Goal: Task Accomplishment & Management: Manage account settings

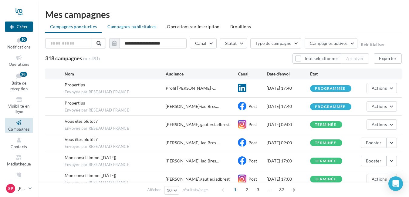
click at [137, 24] on span "Campagnes publicitaires" at bounding box center [132, 26] width 49 height 5
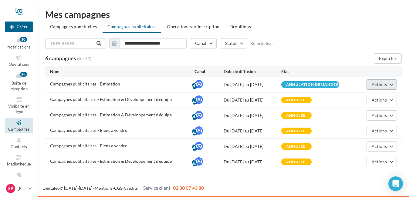
click at [390, 85] on button "Actions" at bounding box center [382, 85] width 30 height 10
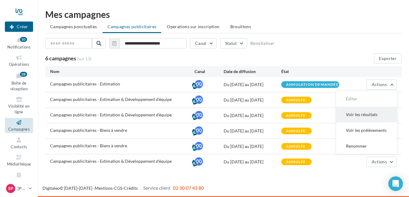
click at [376, 114] on button "Voir les résultats" at bounding box center [367, 115] width 61 height 16
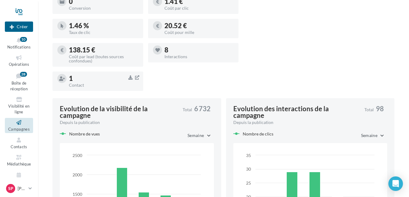
scroll to position [243, 0]
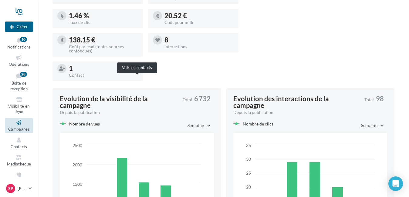
click at [138, 70] on icon "button" at bounding box center [137, 67] width 4 height 5
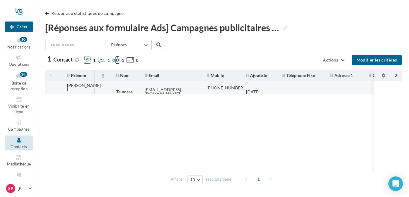
click at [124, 90] on div "Teumere" at bounding box center [124, 92] width 16 height 4
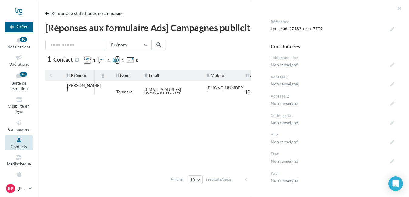
scroll to position [240, 0]
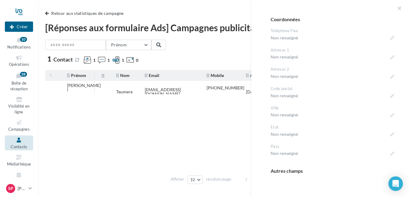
click at [217, 113] on tbody "[PERSON_NAME] l [GEOGRAPHIC_DATA] [EMAIL_ADDRESS][DOMAIN_NAME] [PHONE_NUMBER] […" at bounding box center [223, 126] width 357 height 91
click at [227, 107] on tbody "[PERSON_NAME] l [GEOGRAPHIC_DATA] [EMAIL_ADDRESS][DOMAIN_NAME] [PHONE_NUMBER] […" at bounding box center [223, 126] width 357 height 91
click at [401, 9] on button "button" at bounding box center [397, 9] width 24 height 18
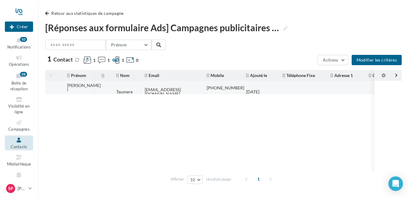
click at [195, 89] on div "[EMAIL_ADDRESS][DOMAIN_NAME]" at bounding box center [171, 92] width 52 height 9
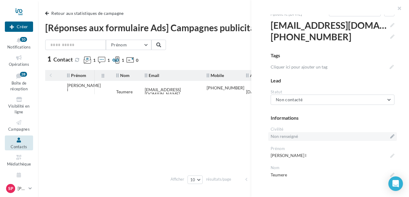
scroll to position [0, 0]
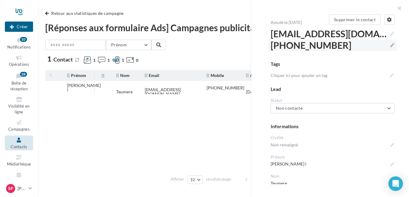
click at [389, 44] on label "[PHONE_NUMBER]" at bounding box center [332, 45] width 129 height 12
click at [0, 0] on textarea "**********" at bounding box center [0, 0] width 0 height 0
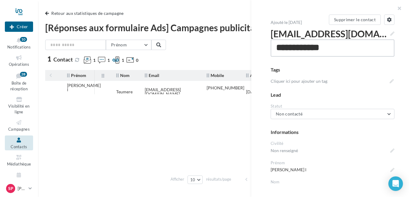
drag, startPoint x: 342, startPoint y: 47, endPoint x: 275, endPoint y: 48, distance: 66.5
click at [275, 48] on textarea "**********" at bounding box center [333, 47] width 124 height 17
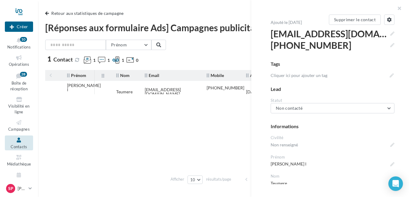
click at [171, 123] on tbody "[PERSON_NAME] l [GEOGRAPHIC_DATA] [EMAIL_ADDRESS][DOMAIN_NAME] [PHONE_NUMBER] […" at bounding box center [223, 126] width 357 height 91
click at [175, 152] on tbody "[PERSON_NAME] l [GEOGRAPHIC_DATA] [EMAIL_ADDRESS][DOMAIN_NAME] [PHONE_NUMBER] […" at bounding box center [223, 126] width 357 height 91
click at [174, 168] on tbody "[PERSON_NAME] l [GEOGRAPHIC_DATA] [EMAIL_ADDRESS][DOMAIN_NAME] [PHONE_NUMBER] […" at bounding box center [223, 126] width 357 height 91
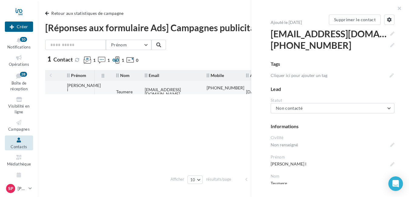
click at [82, 90] on td "[PERSON_NAME] l" at bounding box center [77, 92] width 35 height 22
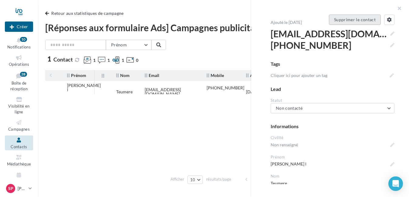
click at [370, 20] on button "Supprimer le contact" at bounding box center [355, 20] width 52 height 10
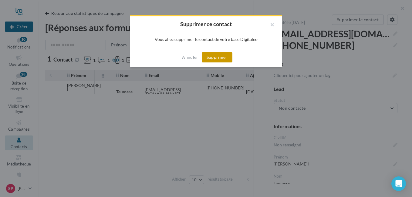
click at [221, 56] on button "Supprimer" at bounding box center [217, 57] width 31 height 10
